Goal: Find specific page/section: Find specific page/section

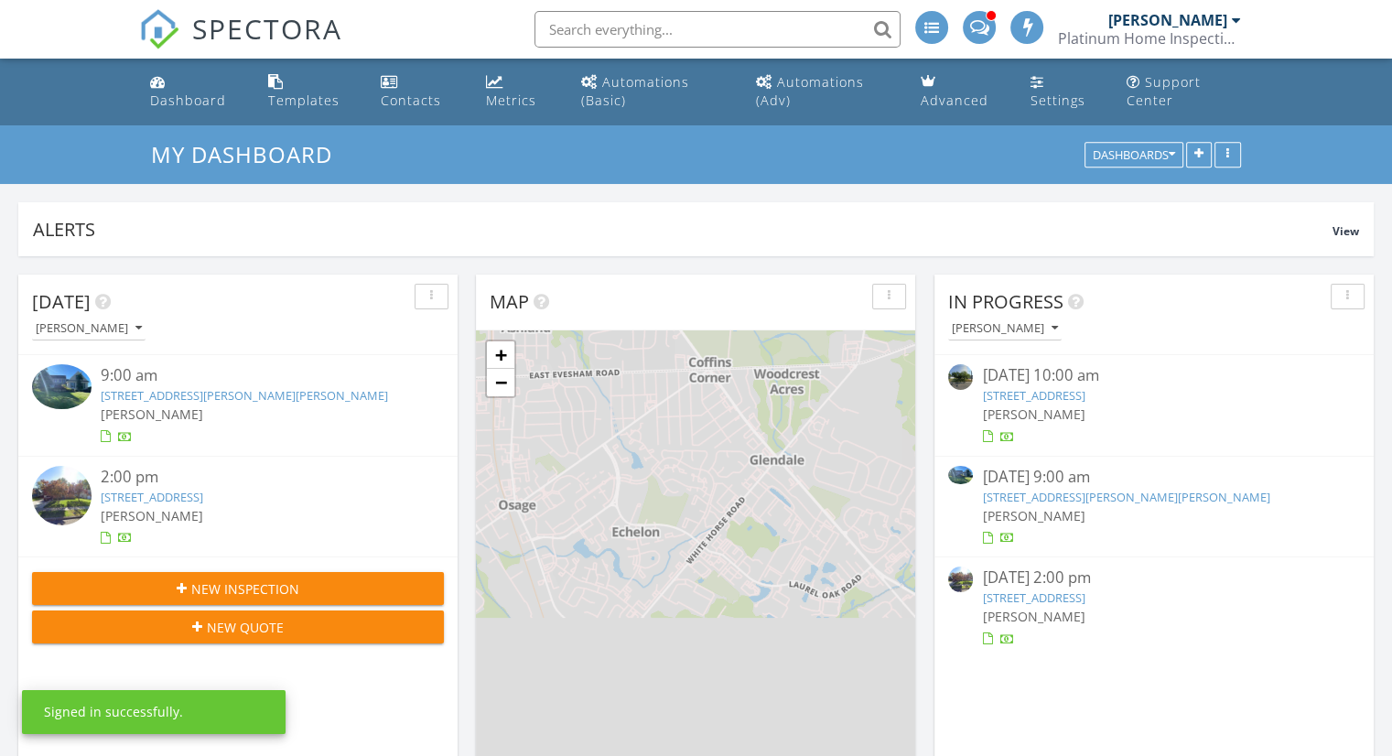
scroll to position [1694, 1420]
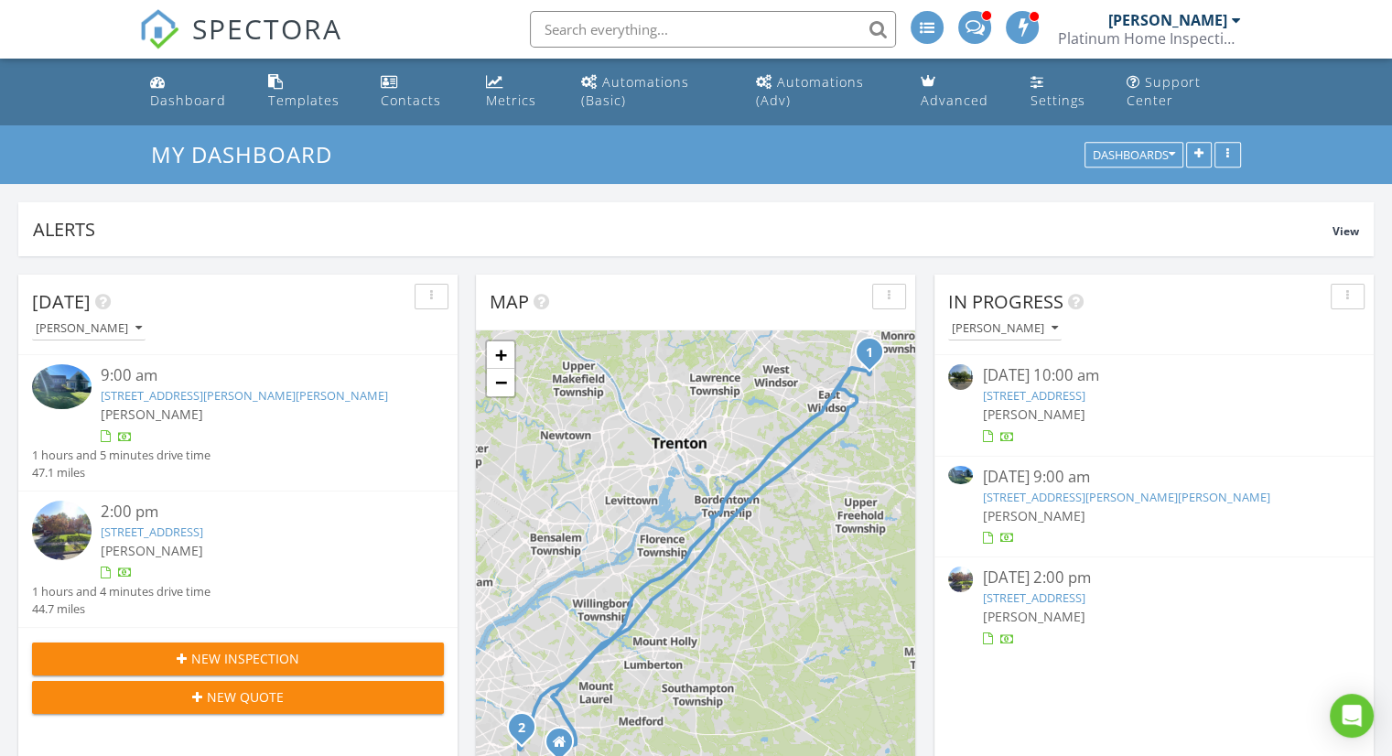
click at [1135, 502] on link "[STREET_ADDRESS][PERSON_NAME][PERSON_NAME]" at bounding box center [1125, 497] width 287 height 16
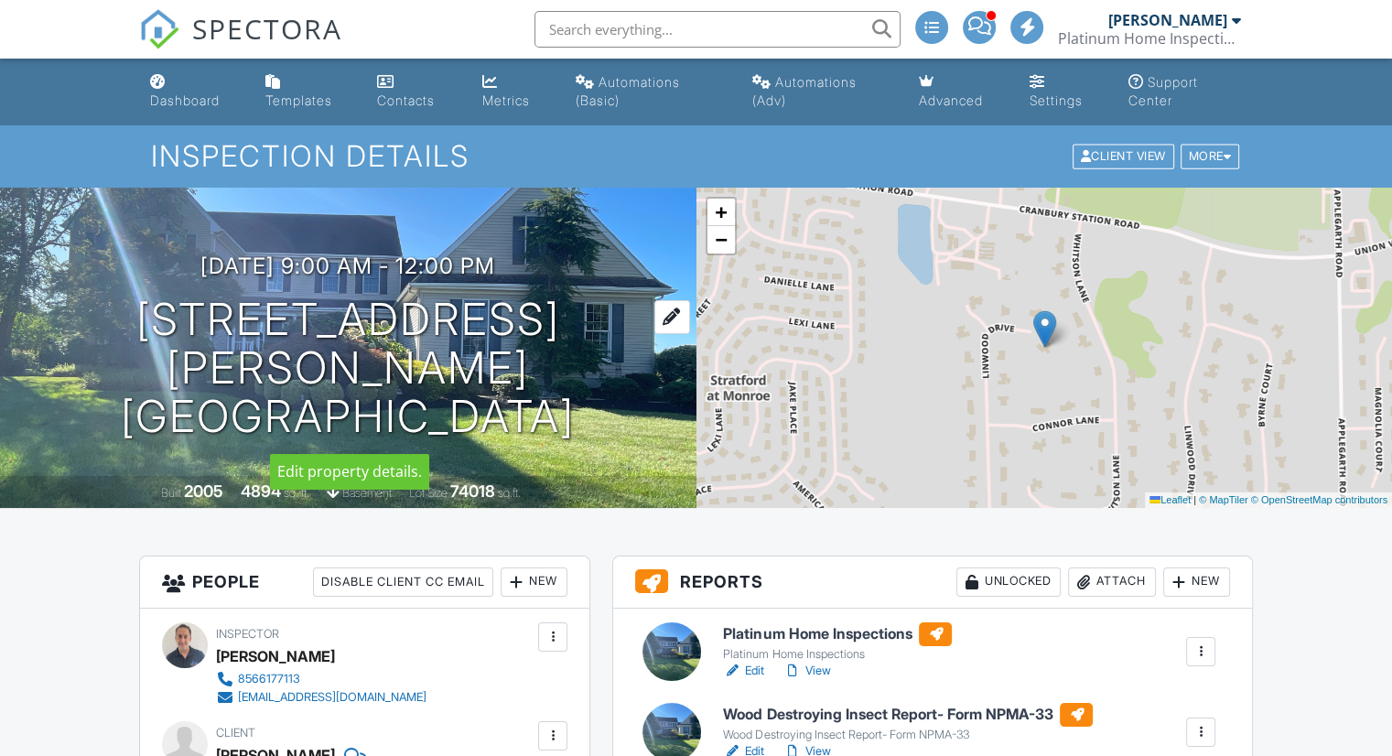
drag, startPoint x: 161, startPoint y: 312, endPoint x: 579, endPoint y: 420, distance: 431.8
click at [579, 420] on h1 "50 Linwood Dr Monroe Township, NJ 08831" at bounding box center [348, 368] width 638 height 145
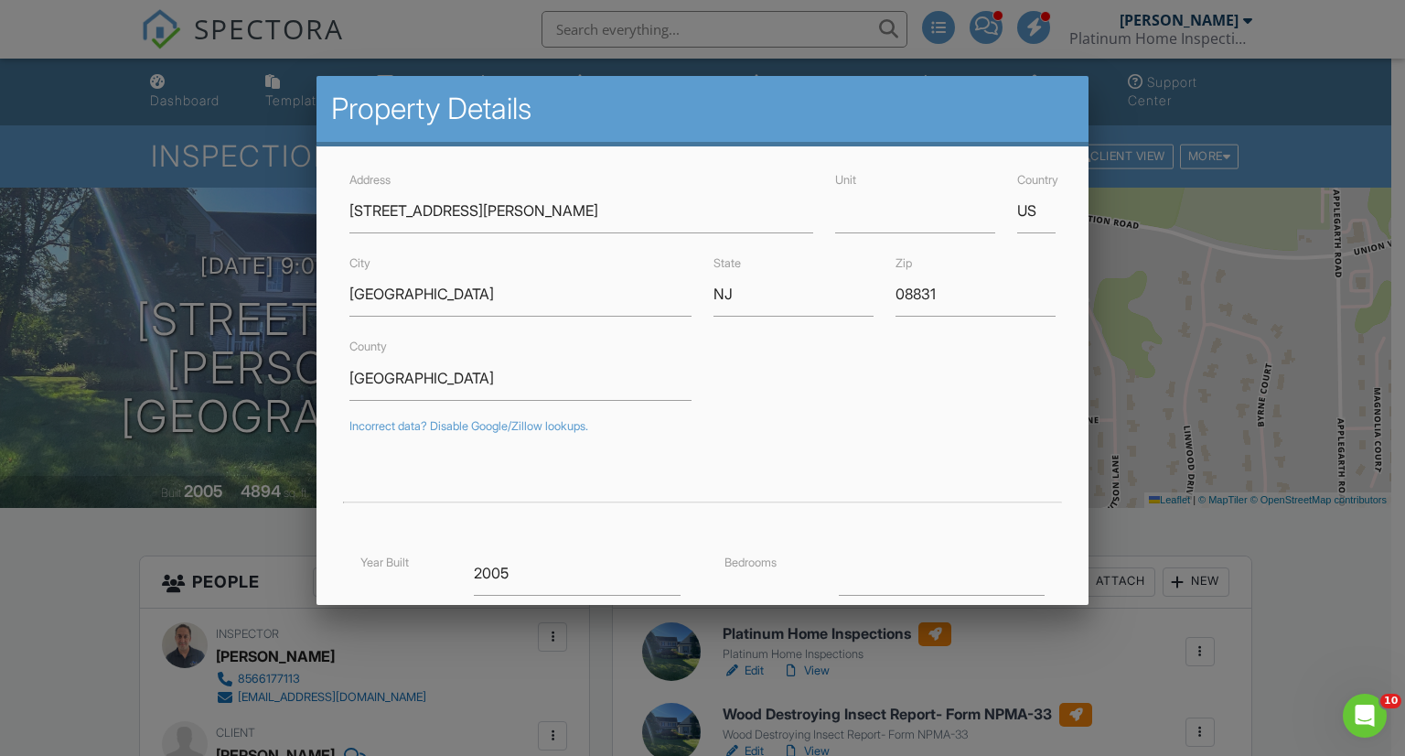
drag, startPoint x: 479, startPoint y: 363, endPoint x: 267, endPoint y: 352, distance: 211.6
drag, startPoint x: 267, startPoint y: 352, endPoint x: 264, endPoint y: 368, distance: 16.0
click at [264, 368] on div at bounding box center [702, 381] width 1405 height 945
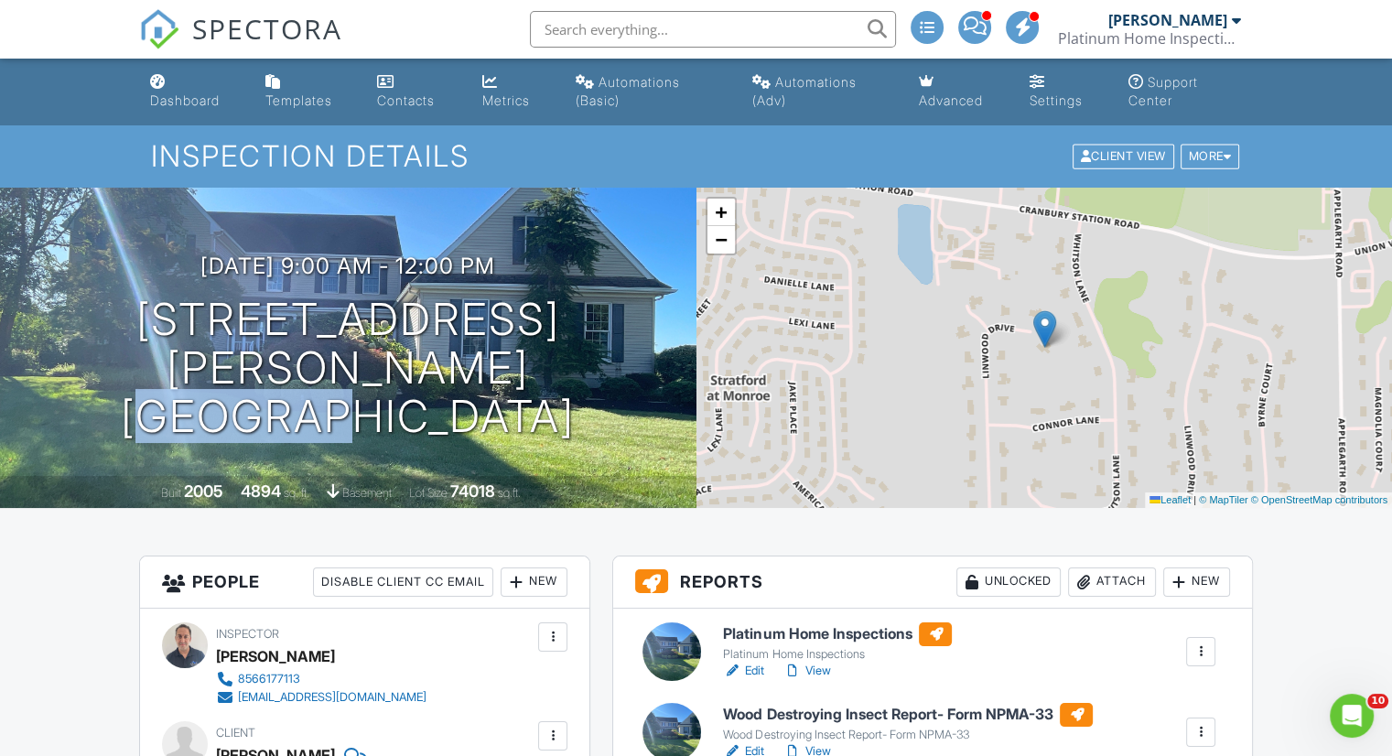
click at [264, 368] on h1 "50 Linwood Dr Monroe Township, NJ 08831" at bounding box center [348, 368] width 638 height 145
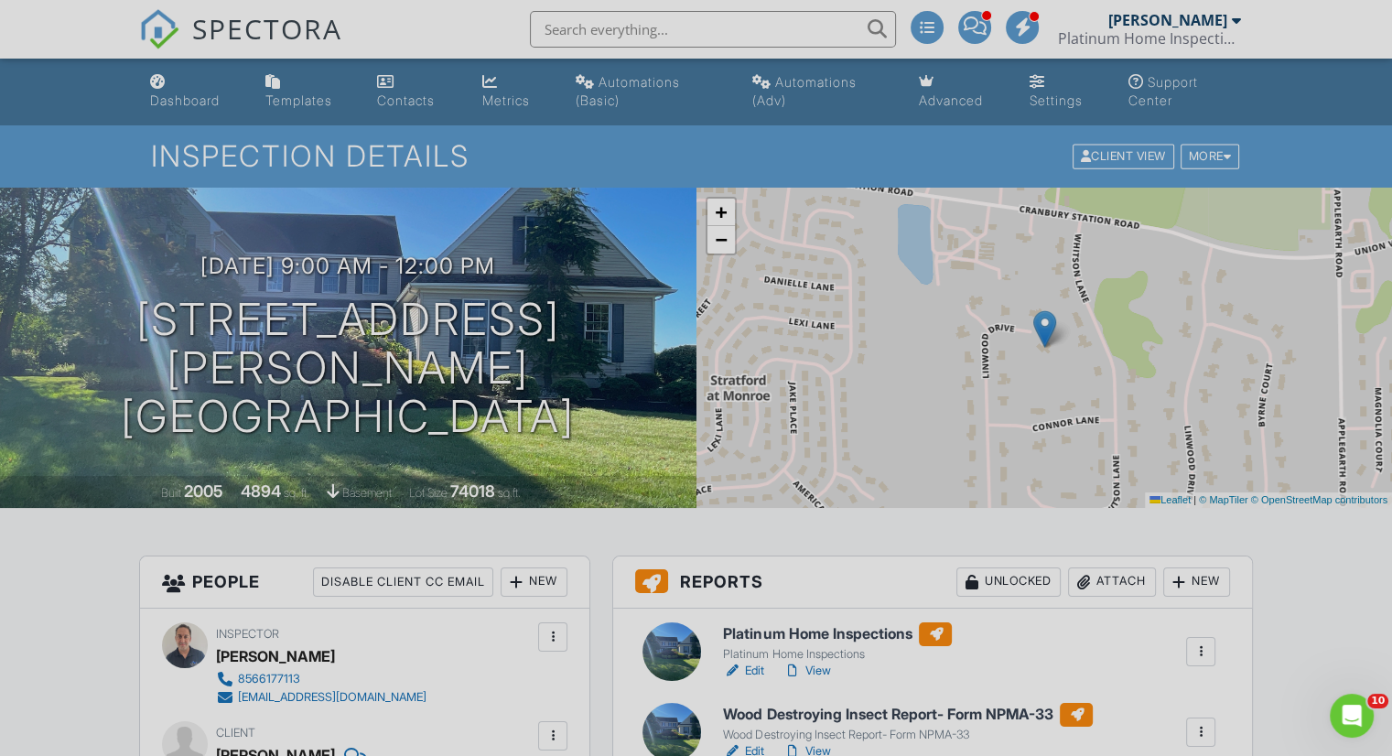
click at [264, 368] on div at bounding box center [696, 381] width 1392 height 945
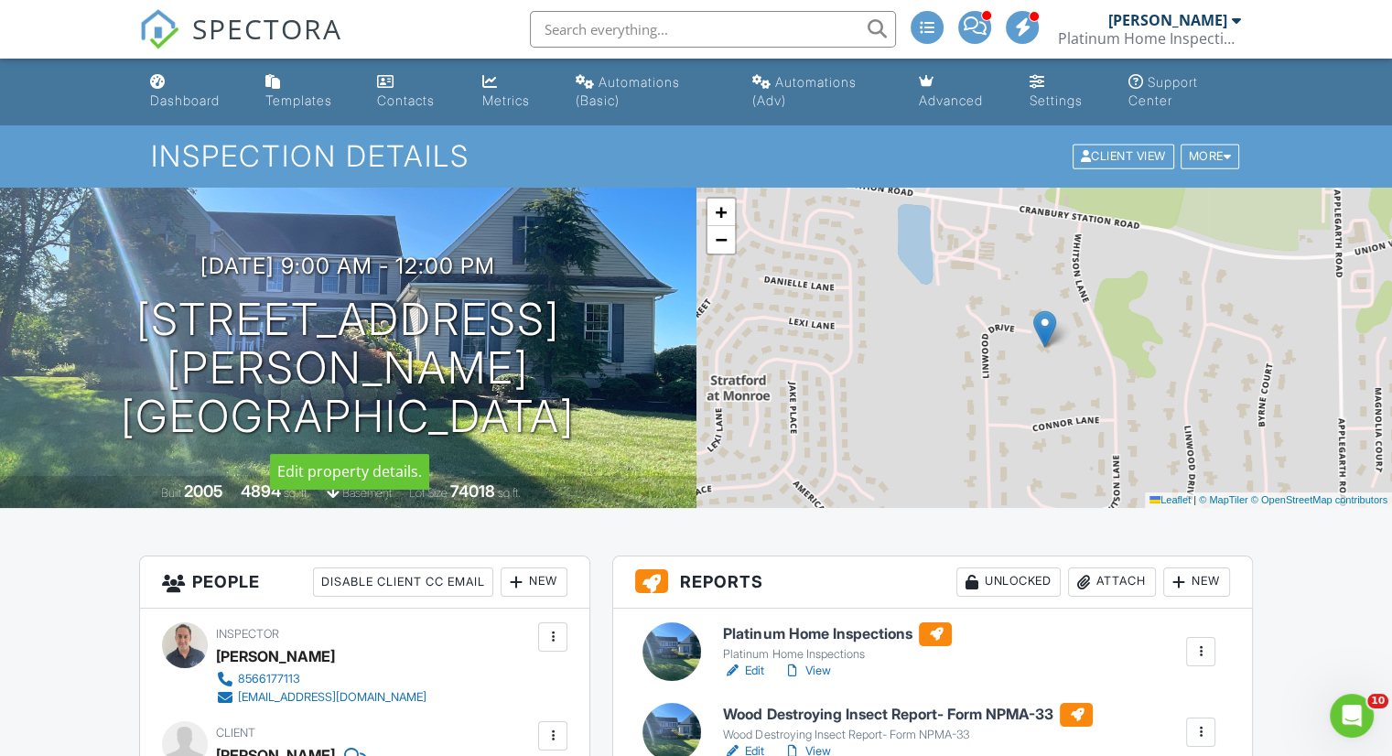
drag, startPoint x: 170, startPoint y: 324, endPoint x: 483, endPoint y: 364, distance: 315.5
click at [549, 414] on h1 "50 Linwood Dr Monroe Township, NJ 08831" at bounding box center [348, 368] width 638 height 145
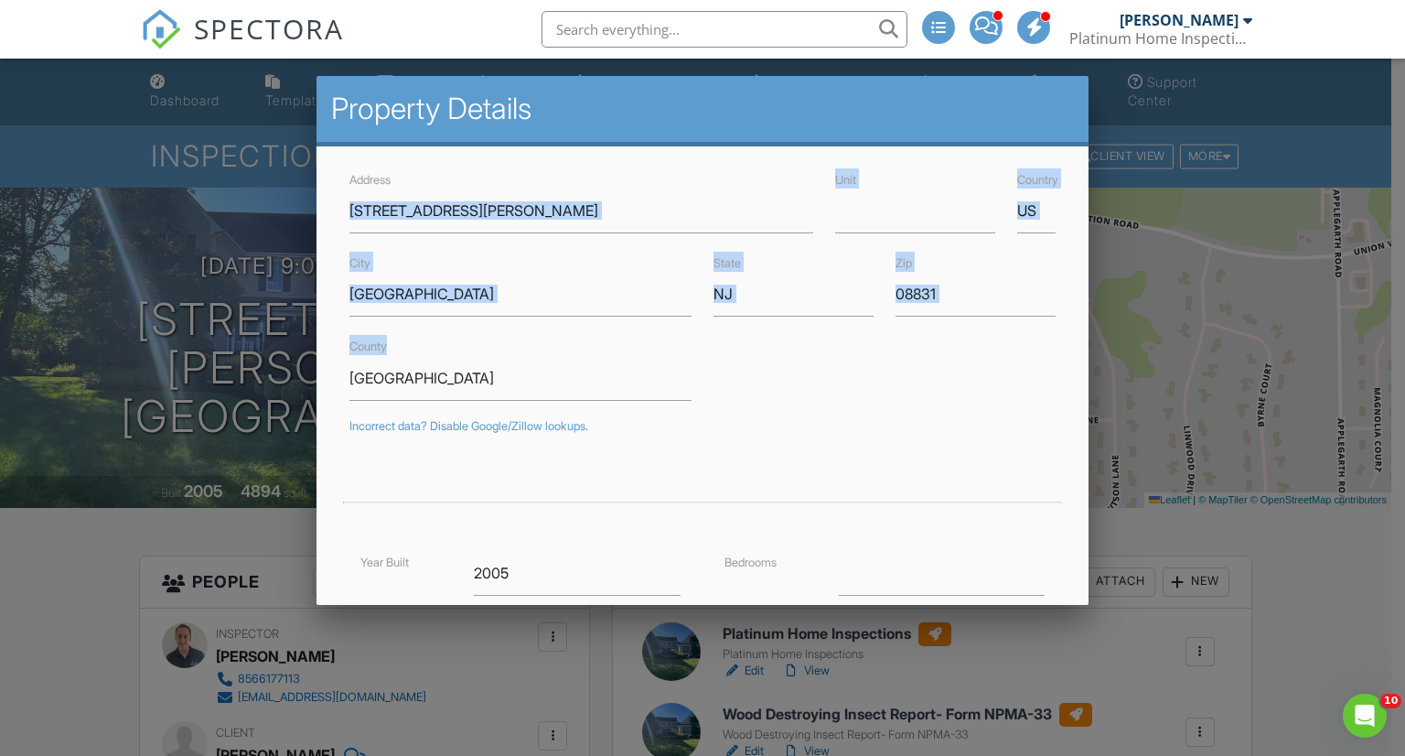
drag, startPoint x: 483, startPoint y: 362, endPoint x: 555, endPoint y: 323, distance: 82.3
click at [555, 323] on div "Address 50 Linwood Dr Unit Country US City Monroe Township State NJ Zip 08831 C…" at bounding box center [703, 568] width 773 height 844
copy form "Unit Country City State Zip County"
click at [146, 340] on div at bounding box center [702, 381] width 1405 height 945
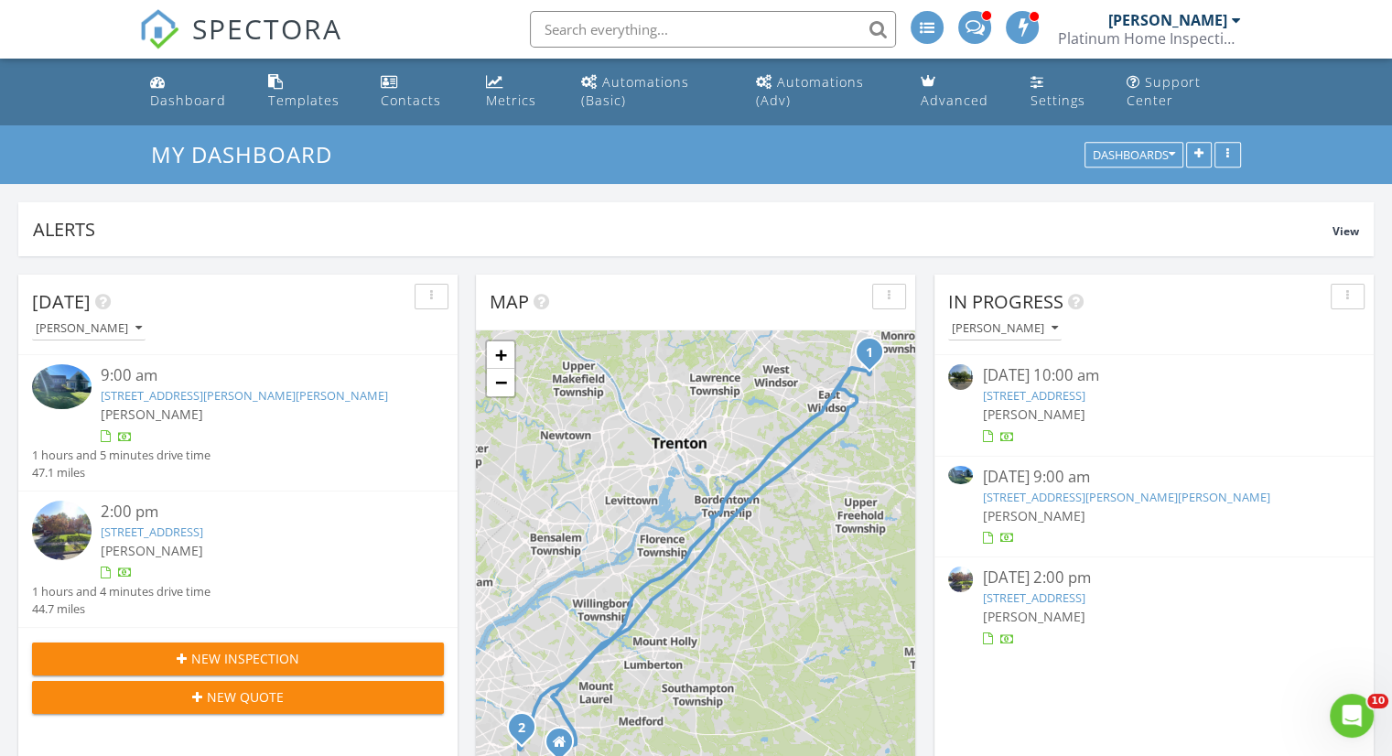
click at [1084, 597] on link "1509 Hillside Dr, Cherry Hill Township, NJ 08003" at bounding box center [1033, 597] width 102 height 16
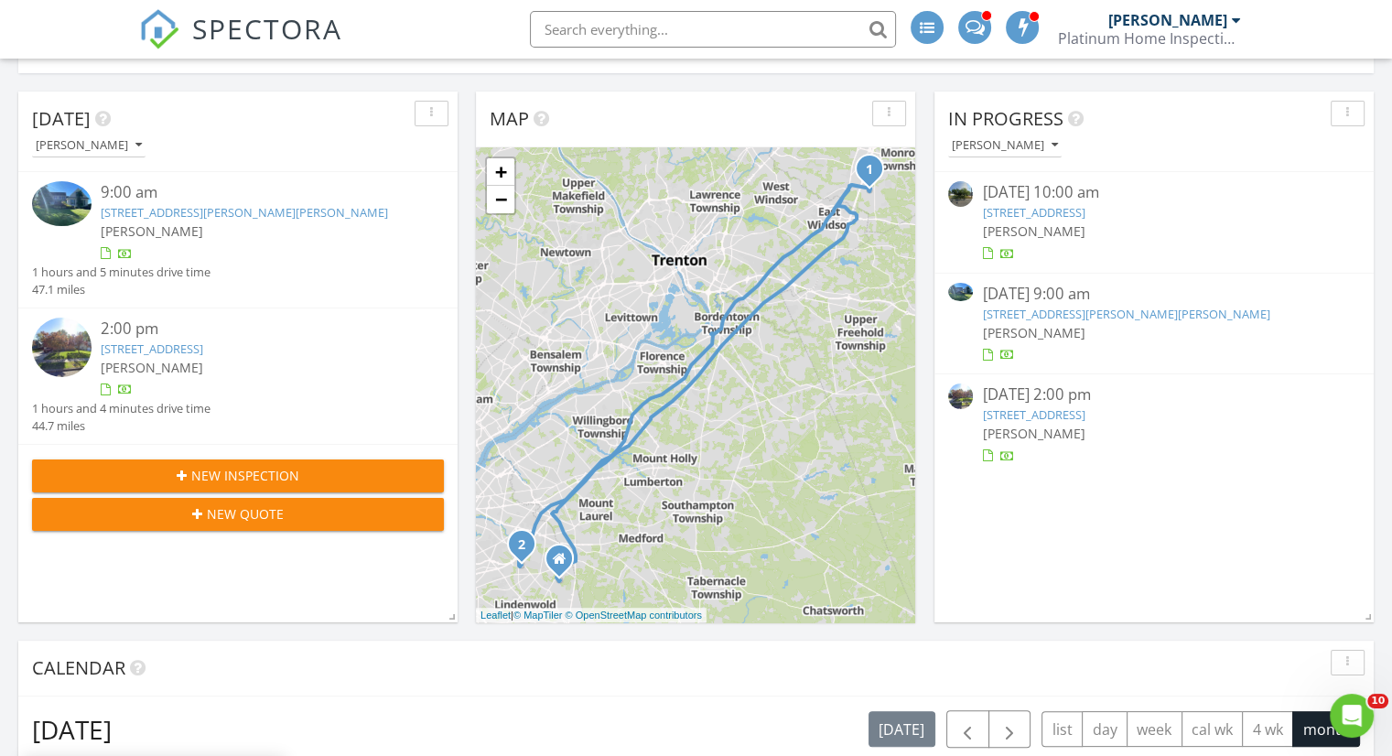
click at [1106, 317] on link "50 Linwood Dr, Monroe Township, NJ 08831" at bounding box center [1125, 314] width 287 height 16
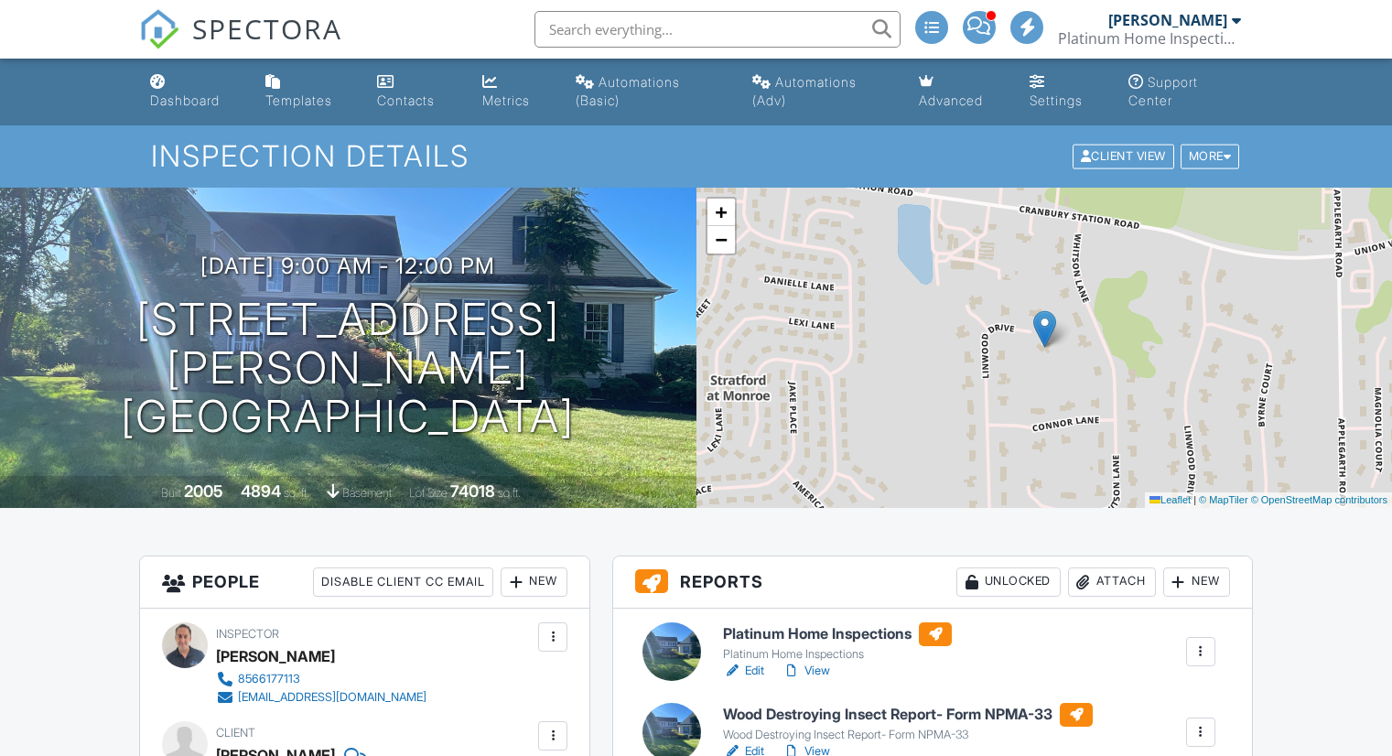
click at [796, 622] on h6 "Platinum Home Inspections" at bounding box center [837, 634] width 229 height 24
